Goal: Information Seeking & Learning: Learn about a topic

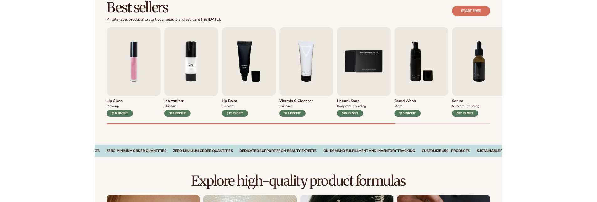
scroll to position [188, 0]
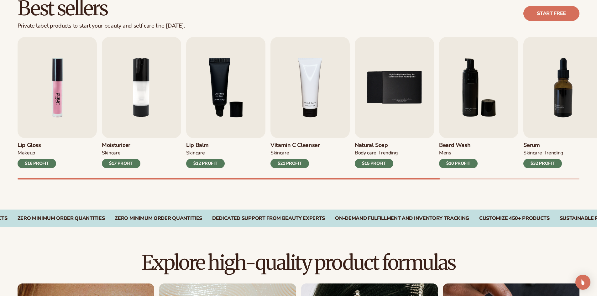
click at [52, 96] on img "1 / 9" at bounding box center [57, 87] width 79 height 101
click at [56, 102] on img "1 / 9" at bounding box center [57, 87] width 79 height 101
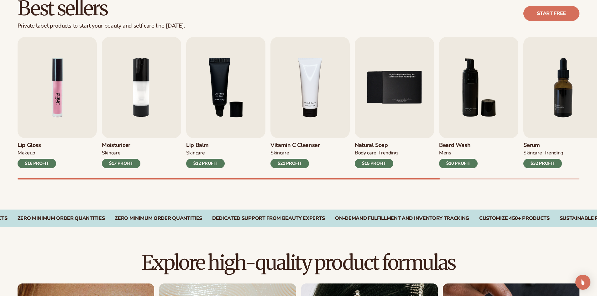
click at [56, 102] on img "1 / 9" at bounding box center [57, 87] width 79 height 101
click at [47, 78] on img "1 / 9" at bounding box center [57, 87] width 79 height 101
click at [49, 75] on img "1 / 9" at bounding box center [57, 87] width 79 height 101
click at [58, 80] on img "1 / 9" at bounding box center [57, 87] width 79 height 101
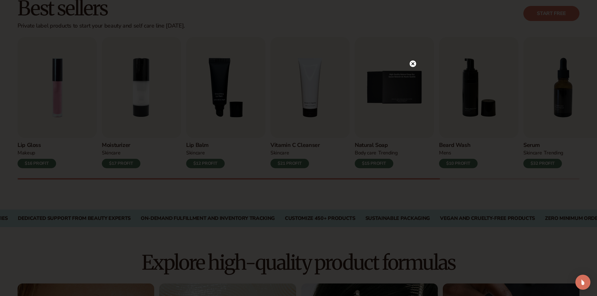
click at [411, 63] on circle at bounding box center [412, 63] width 7 height 7
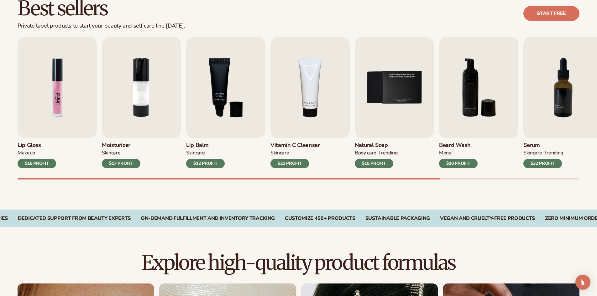
click at [68, 71] on img "1 / 9" at bounding box center [57, 87] width 79 height 101
click at [62, 76] on img "1 / 9" at bounding box center [57, 87] width 79 height 101
click at [56, 80] on img "1 / 9" at bounding box center [57, 87] width 79 height 101
click at [52, 91] on img "1 / 9" at bounding box center [57, 87] width 79 height 101
click at [27, 163] on div "$16 PROFIT" at bounding box center [37, 163] width 39 height 9
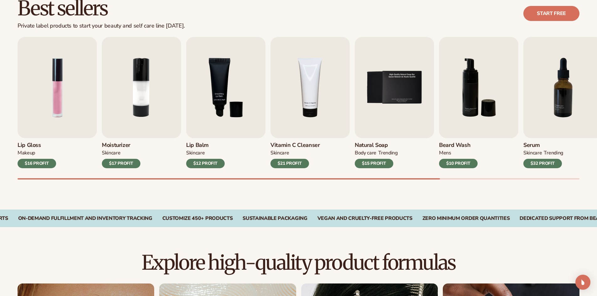
click at [30, 143] on h3 "Lip Gloss" at bounding box center [37, 145] width 39 height 7
click at [28, 147] on h3 "Lip Gloss" at bounding box center [37, 145] width 39 height 7
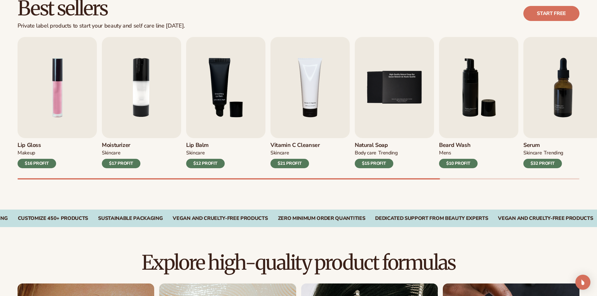
click at [28, 147] on h3 "Lip Gloss" at bounding box center [37, 145] width 39 height 7
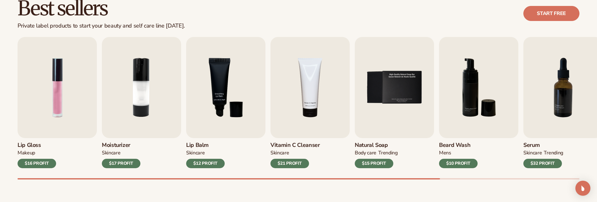
click at [425, 22] on div "Best sellers Private label products to start your beauty and self care line tod…" at bounding box center [298, 14] width 561 height 32
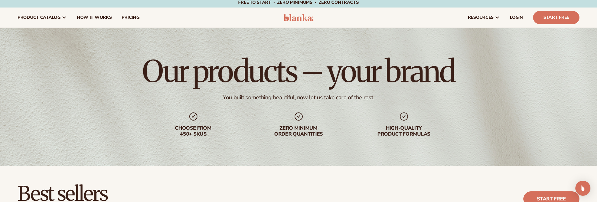
scroll to position [0, 0]
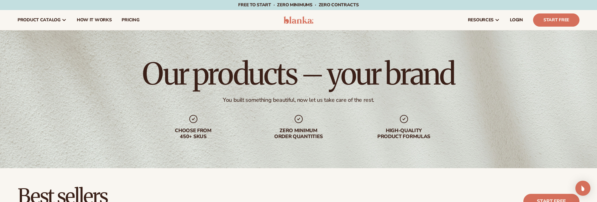
click at [331, 75] on h1 "Our products – your brand" at bounding box center [298, 74] width 312 height 30
click at [89, 105] on div "Our products – your brand You built something beautiful, now let us take care o…" at bounding box center [298, 99] width 597 height 138
click at [173, 188] on h2 "Best sellers" at bounding box center [101, 196] width 167 height 21
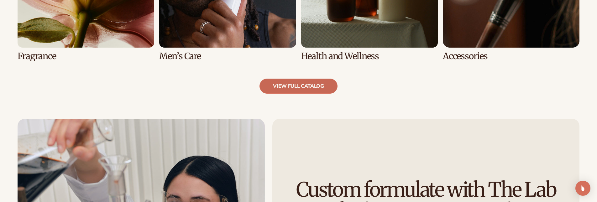
scroll to position [752, 0]
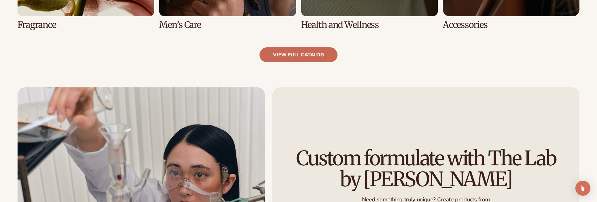
click at [297, 56] on link "view full catalog" at bounding box center [298, 54] width 78 height 15
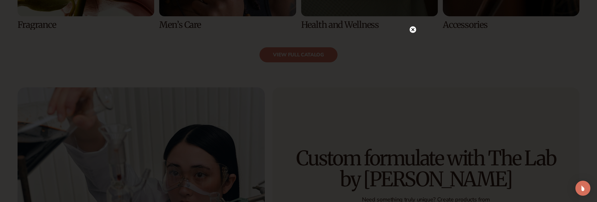
click at [413, 29] on icon at bounding box center [412, 29] width 3 height 3
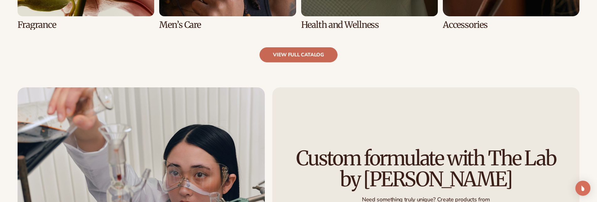
click at [287, 59] on link "view full catalog" at bounding box center [298, 54] width 78 height 15
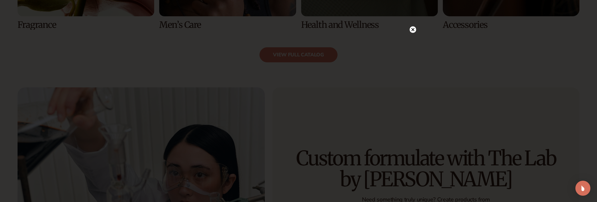
click at [415, 28] on circle at bounding box center [412, 29] width 7 height 7
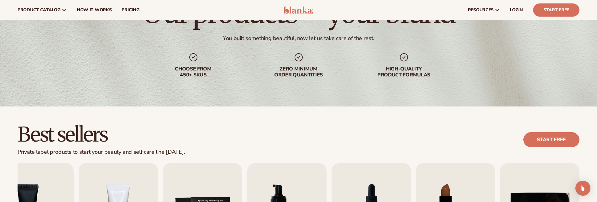
scroll to position [0, 0]
